Goal: Transaction & Acquisition: Obtain resource

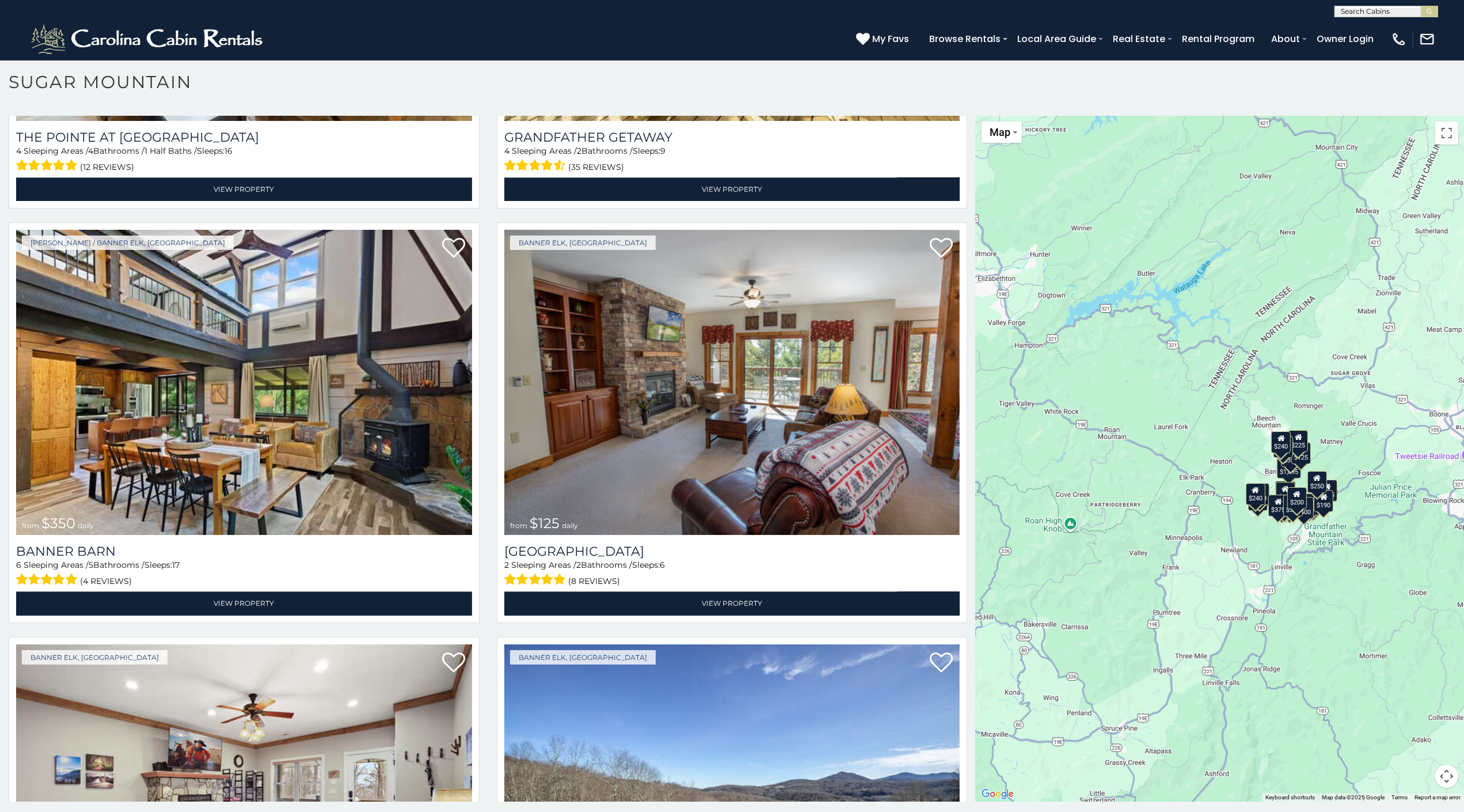
scroll to position [4770, 0]
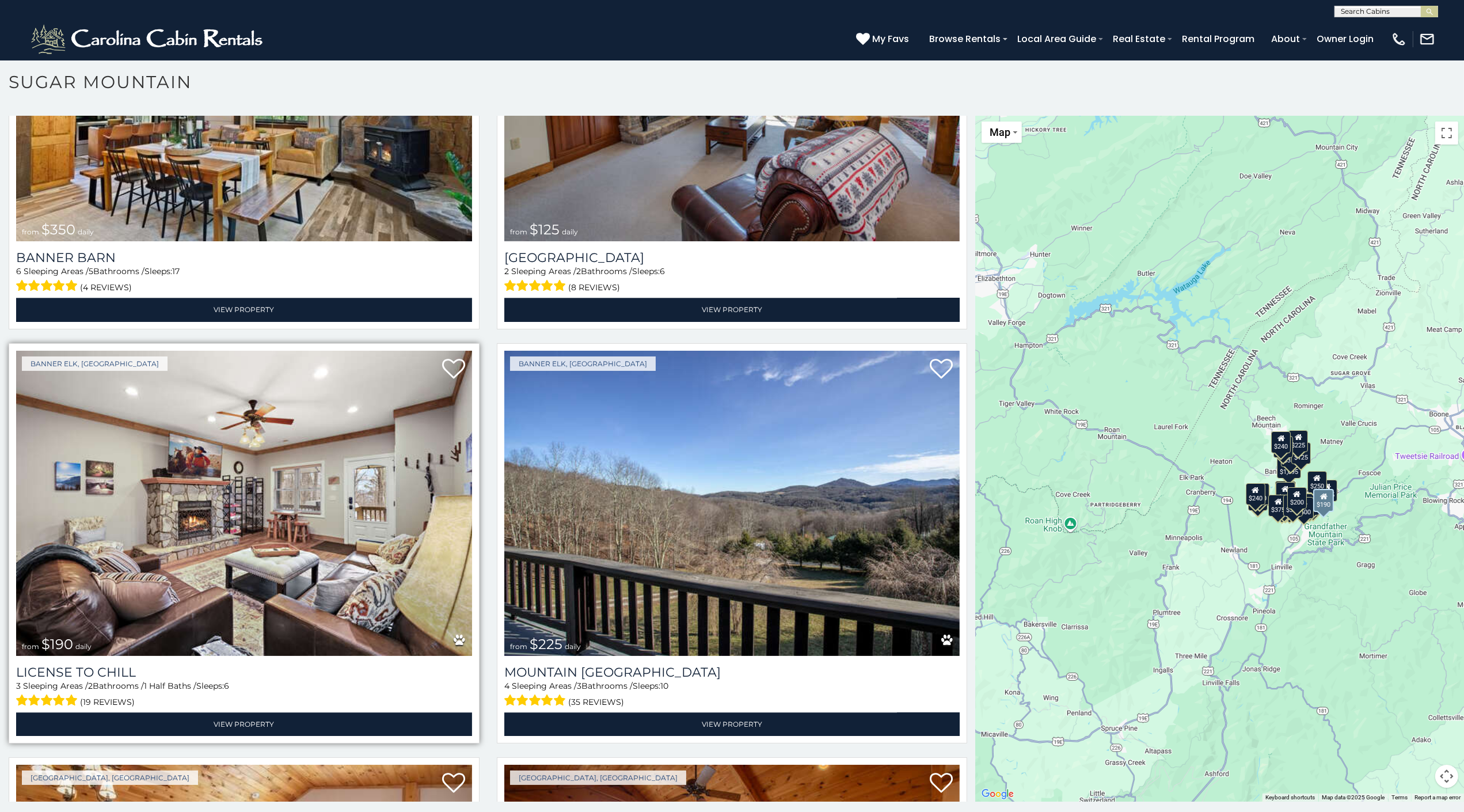
click at [50, 497] on img at bounding box center [244, 502] width 456 height 305
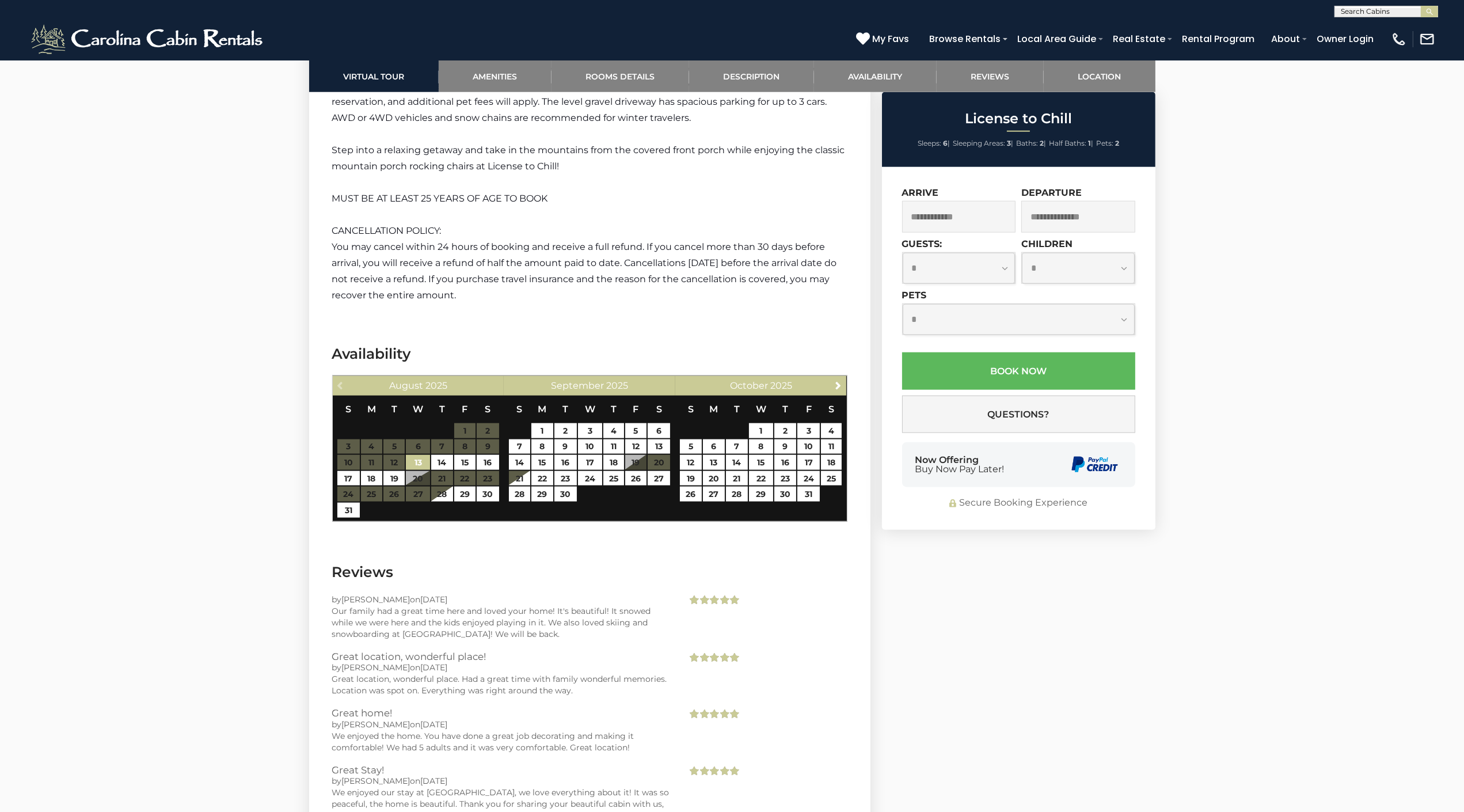
scroll to position [0, 14]
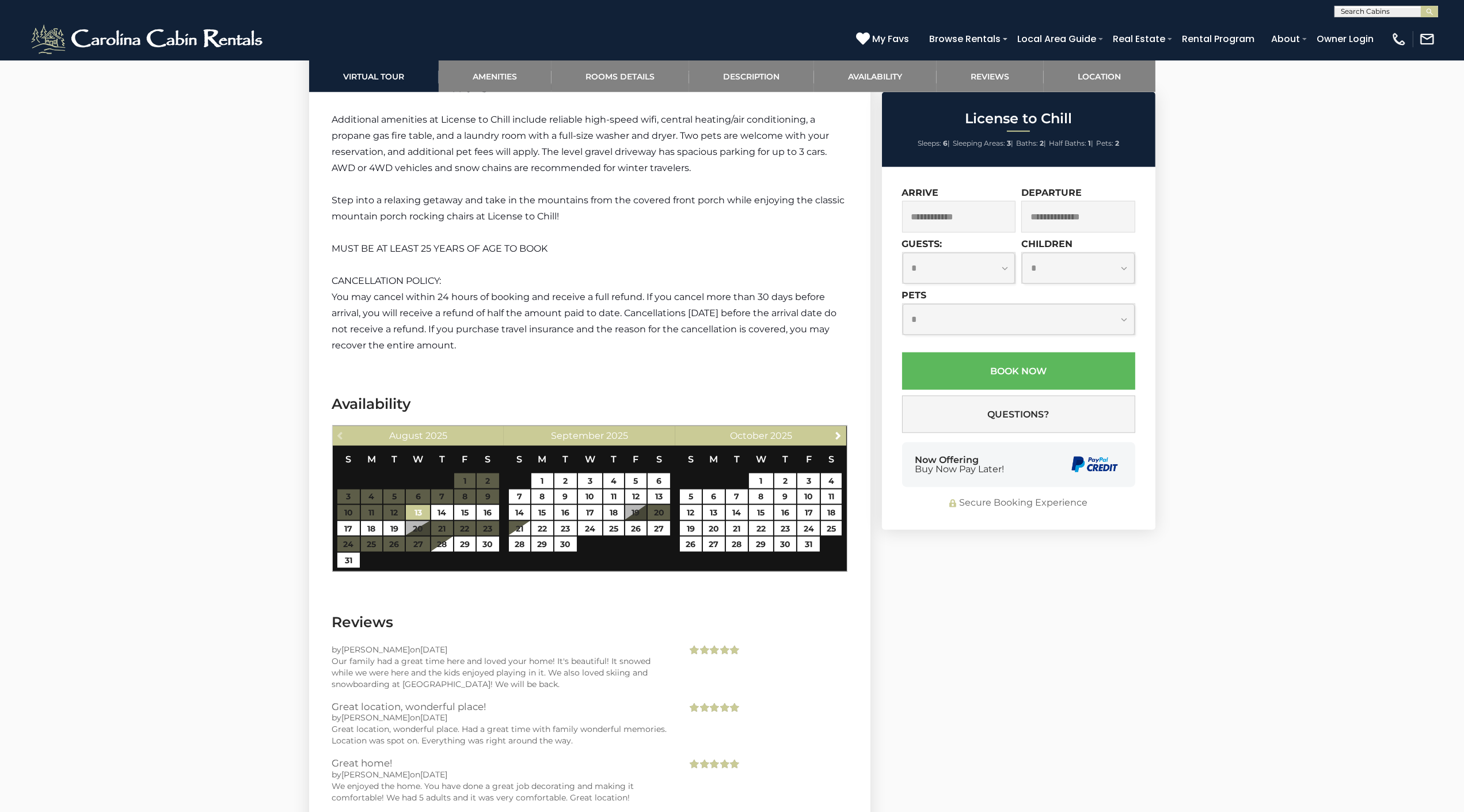
scroll to position [2038, 0]
